Goal: Task Accomplishment & Management: Use online tool/utility

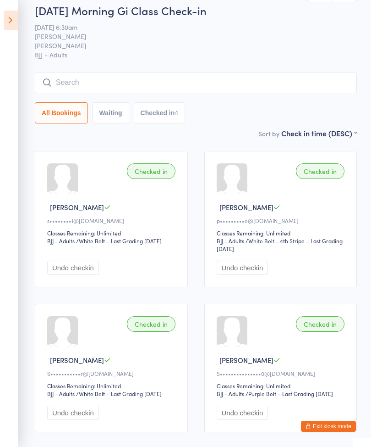
scroll to position [20, 0]
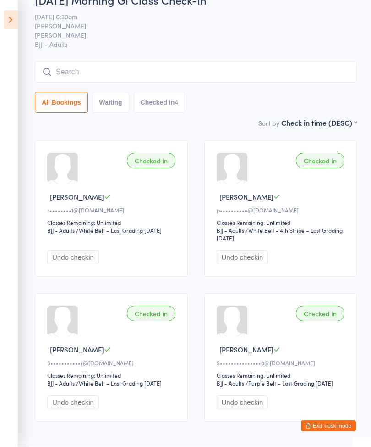
click at [6, 14] on icon at bounding box center [11, 20] width 14 height 19
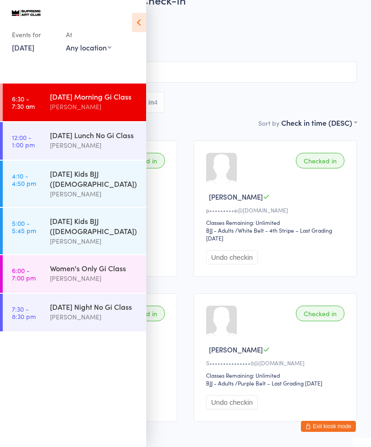
click at [71, 137] on div "[DATE] Lunch No Gi Class" at bounding box center [94, 135] width 88 height 10
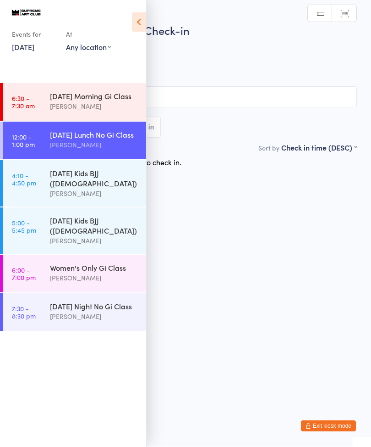
click at [136, 13] on icon at bounding box center [139, 22] width 14 height 19
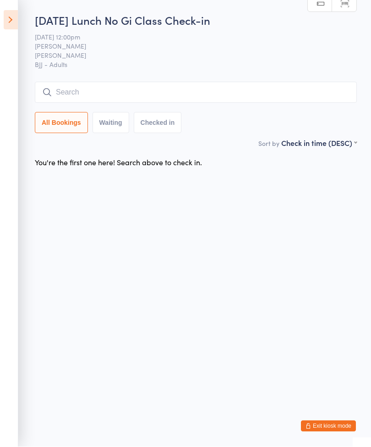
click at [245, 96] on input "search" at bounding box center [196, 92] width 322 height 21
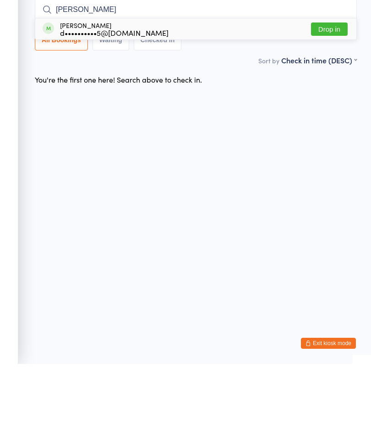
type input "[PERSON_NAME]"
click at [325, 105] on button "Drop in" at bounding box center [329, 111] width 37 height 13
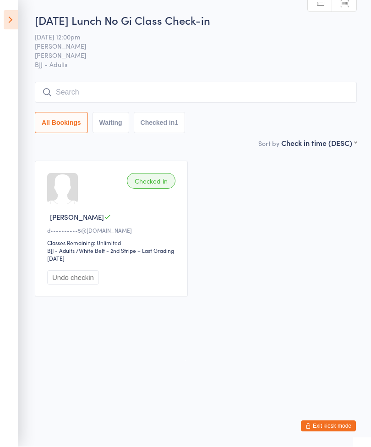
click at [82, 90] on input "search" at bounding box center [196, 92] width 322 height 21
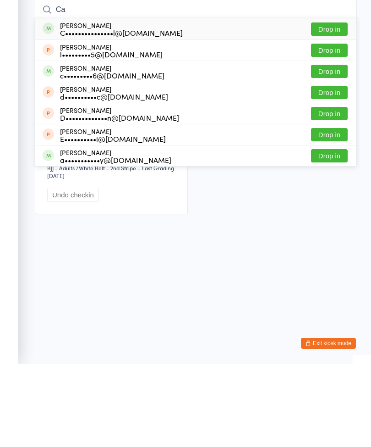
type input "Ca"
click at [320, 105] on button "Drop in" at bounding box center [329, 111] width 37 height 13
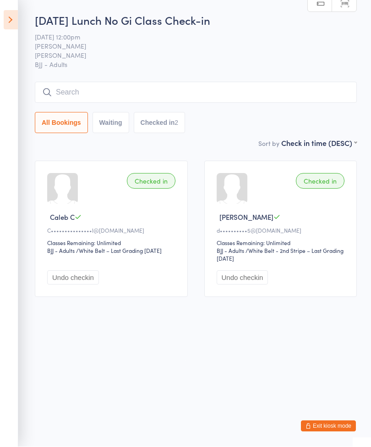
click at [85, 93] on input "search" at bounding box center [196, 92] width 322 height 21
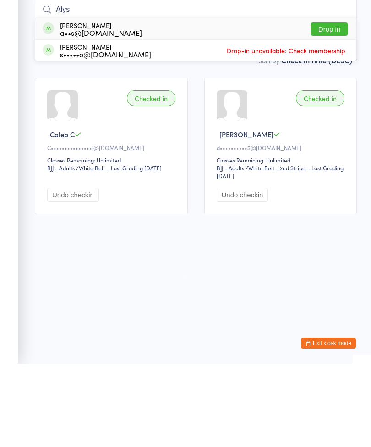
type input "Alys"
click at [329, 105] on button "Drop in" at bounding box center [329, 111] width 37 height 13
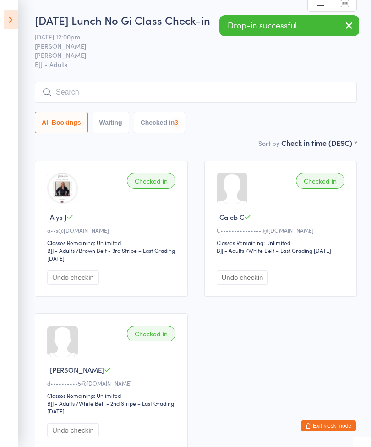
scroll to position [0, 0]
click at [15, 17] on icon at bounding box center [11, 20] width 14 height 19
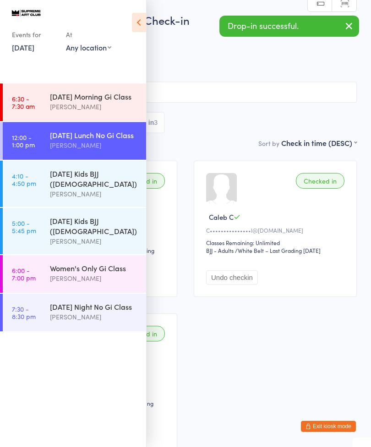
click at [327, 420] on button "Exit kiosk mode" at bounding box center [328, 425] width 55 height 11
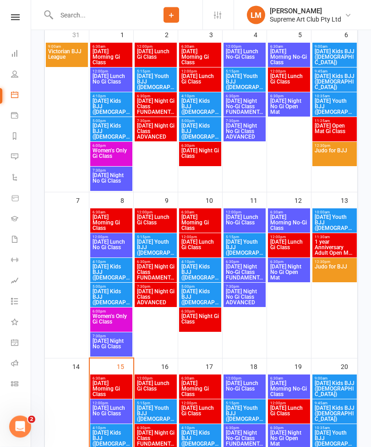
scroll to position [177, 0]
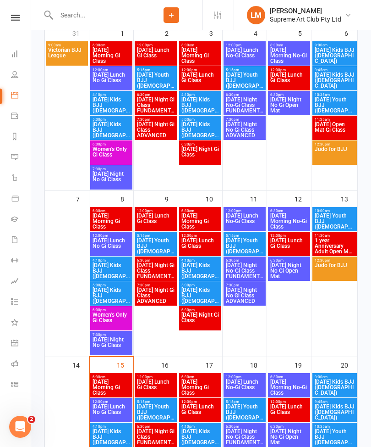
click at [294, 243] on span "Friday Lunch Gi Class" at bounding box center [289, 245] width 39 height 17
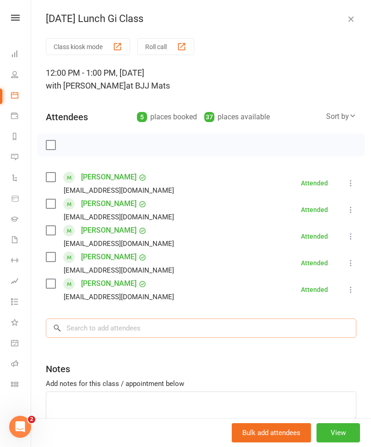
click at [162, 337] on input "search" at bounding box center [201, 327] width 311 height 19
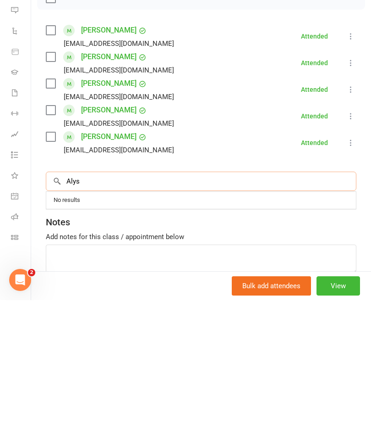
type input "Alys"
click at [332, 423] on button "View" at bounding box center [339, 432] width 44 height 19
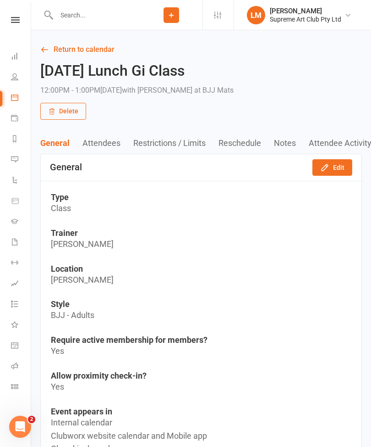
click at [15, 97] on icon at bounding box center [14, 97] width 7 height 7
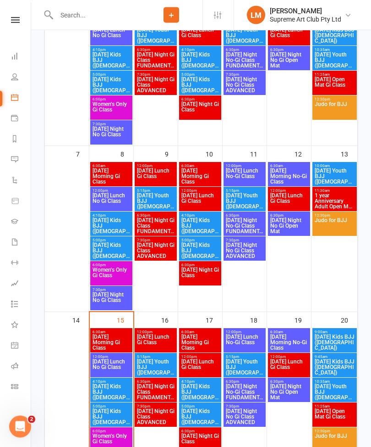
scroll to position [222, 0]
click at [290, 201] on span "Friday Lunch Gi Class" at bounding box center [289, 201] width 39 height 17
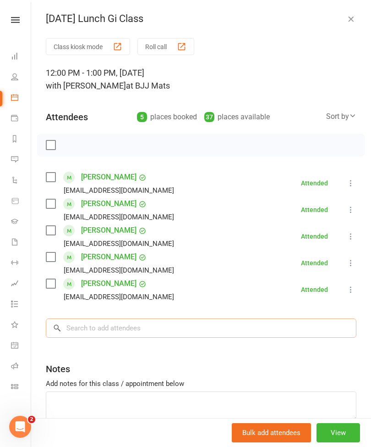
click at [144, 335] on input "search" at bounding box center [201, 327] width 311 height 19
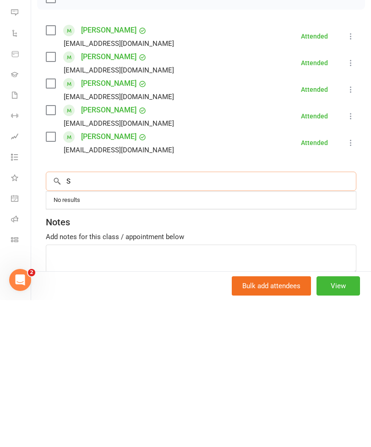
type input "S"
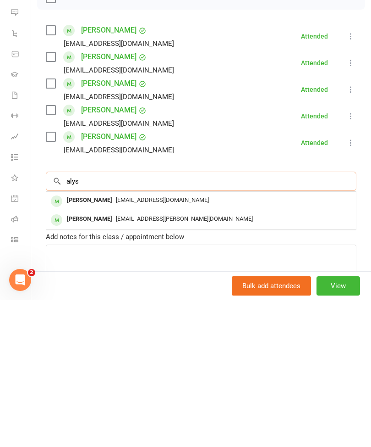
type input "alys"
click at [149, 343] on span "alys@supremeartclub.com.au" at bounding box center [162, 346] width 93 height 7
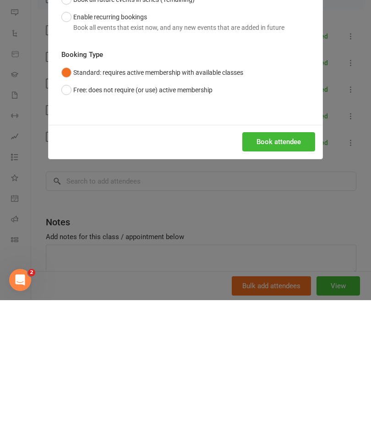
scroll to position [400, 0]
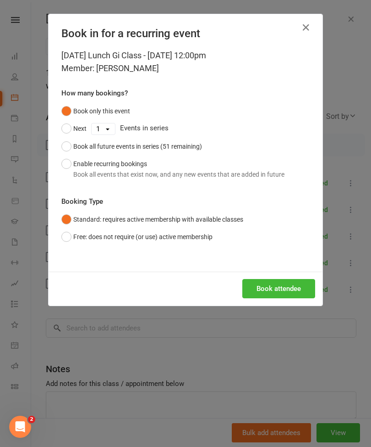
click at [276, 288] on button "Book attendee" at bounding box center [279, 288] width 73 height 19
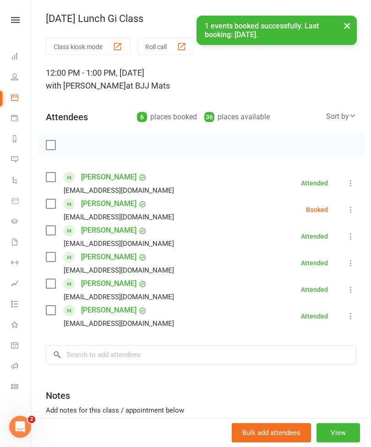
click at [346, 211] on button at bounding box center [351, 209] width 11 height 11
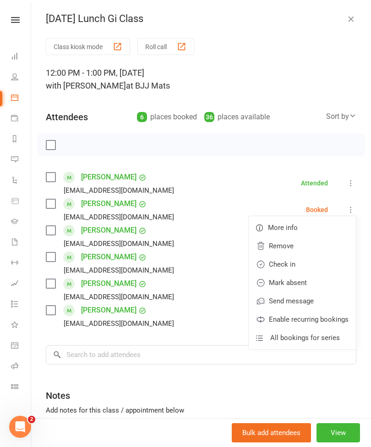
click at [284, 266] on link "Check in" at bounding box center [302, 264] width 107 height 18
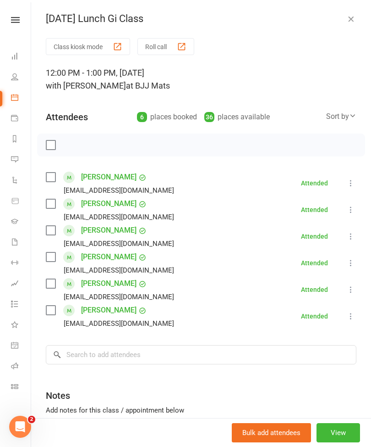
click at [17, 100] on icon at bounding box center [14, 97] width 7 height 7
click at [352, 18] on icon "button" at bounding box center [351, 18] width 9 height 9
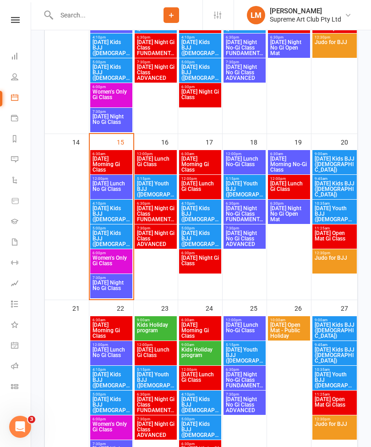
click at [116, 189] on span "[DATE] Lunch No Gi Class" at bounding box center [111, 189] width 39 height 17
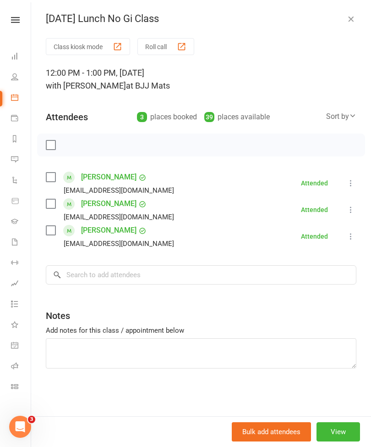
click at [119, 48] on div "button" at bounding box center [118, 47] width 10 height 10
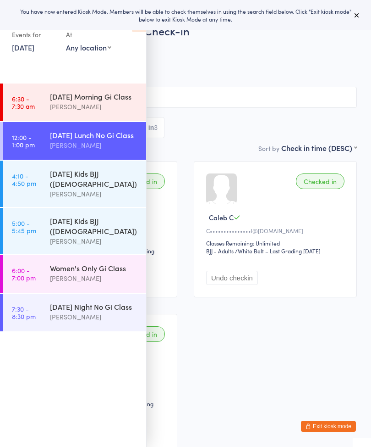
click at [353, 15] on icon at bounding box center [356, 14] width 7 height 7
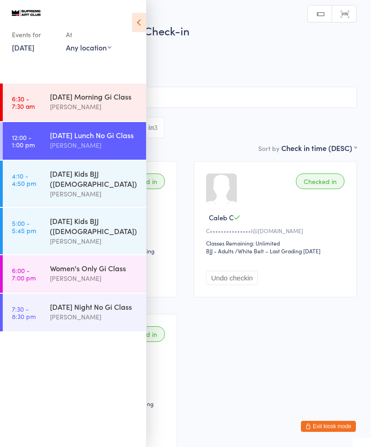
click at [143, 24] on icon at bounding box center [139, 22] width 14 height 19
